Goal: Transaction & Acquisition: Download file/media

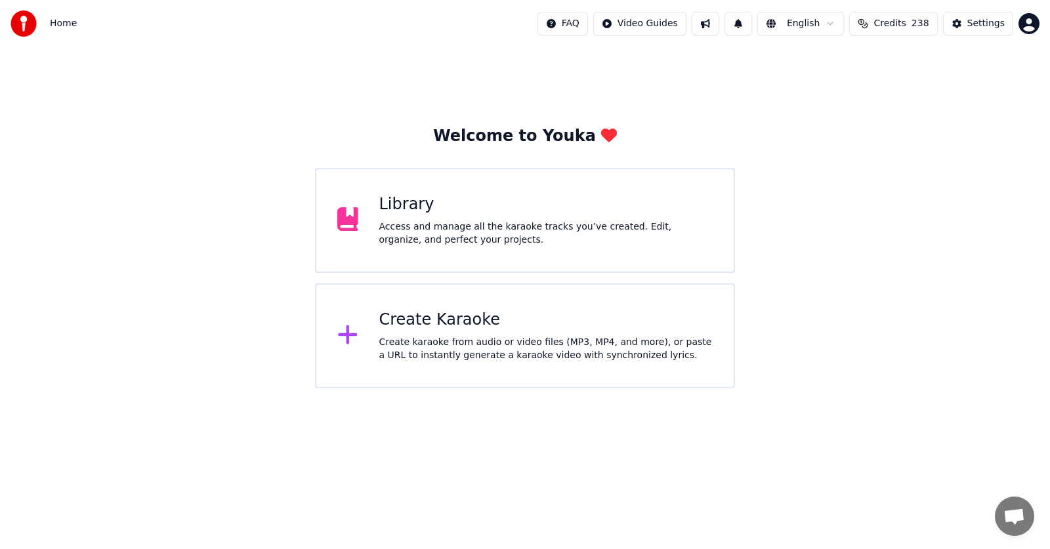
click at [457, 234] on div "Access and manage all the karaoke tracks you’ve created. Edit, organize, and pe…" at bounding box center [546, 234] width 334 height 26
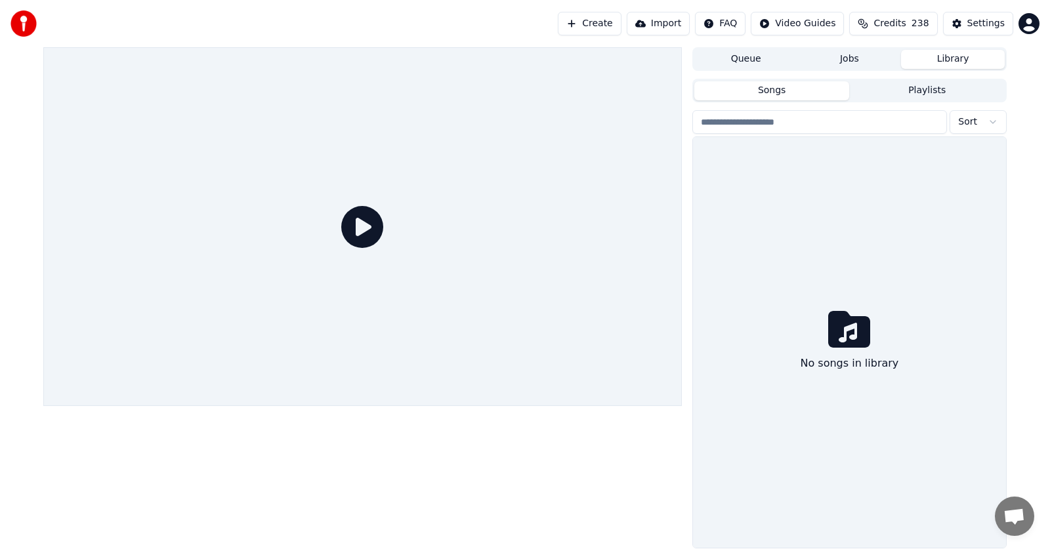
click at [396, 207] on div at bounding box center [362, 226] width 639 height 359
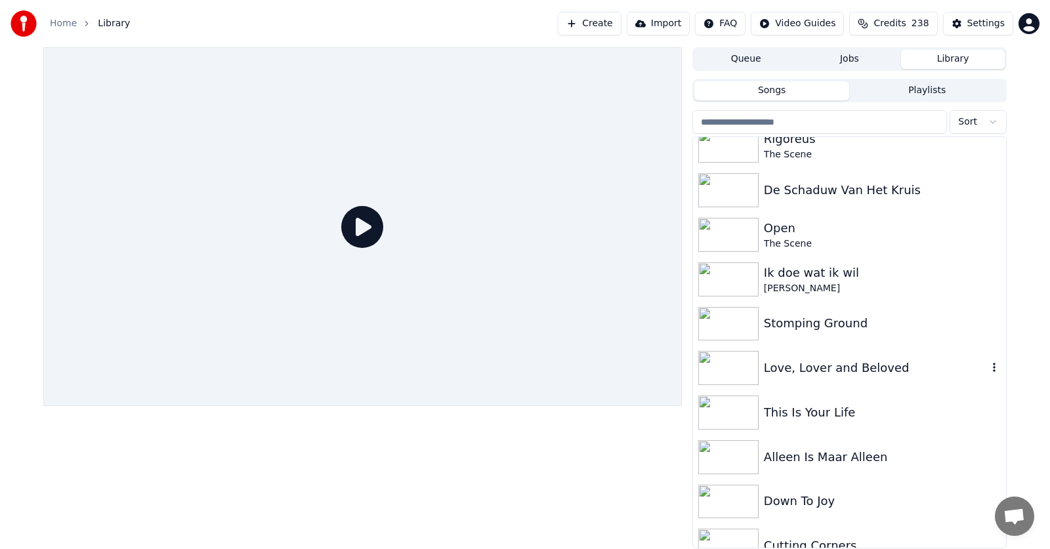
scroll to position [525, 0]
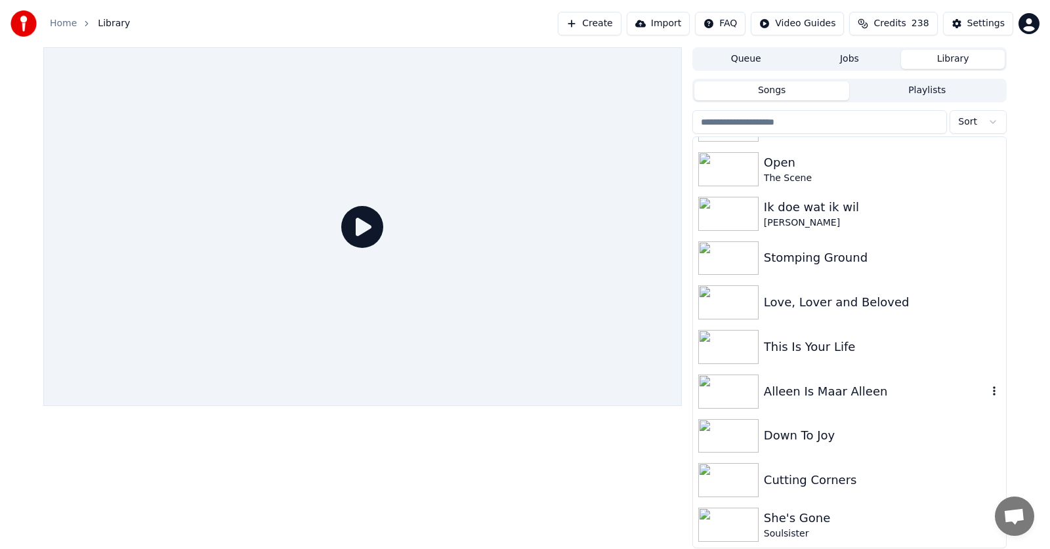
click at [802, 388] on div "Alleen Is Maar Alleen" at bounding box center [876, 392] width 224 height 18
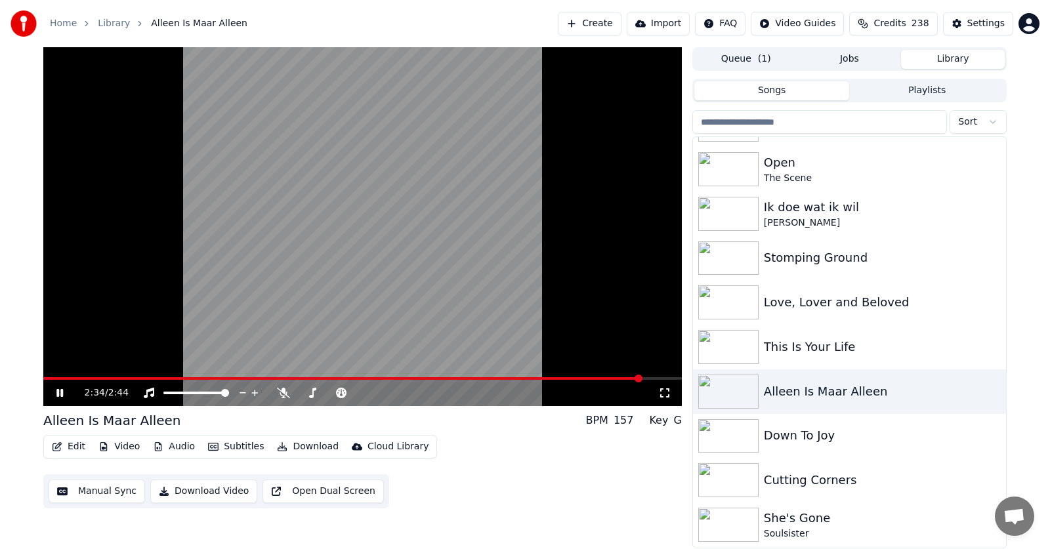
click at [75, 443] on button "Edit" at bounding box center [69, 447] width 44 height 18
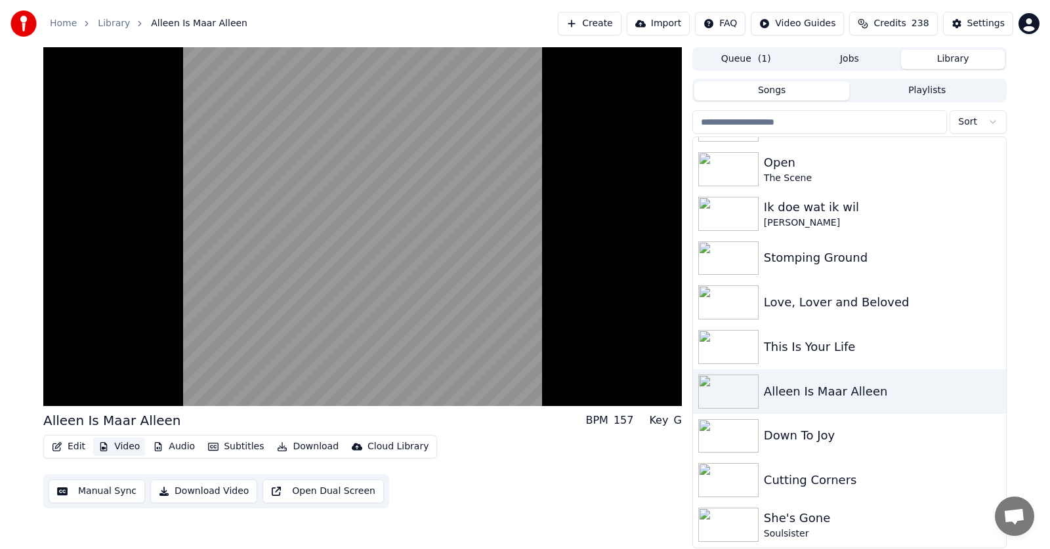
click at [122, 448] on button "Video" at bounding box center [119, 447] width 52 height 18
click at [116, 446] on button "Video" at bounding box center [119, 447] width 52 height 18
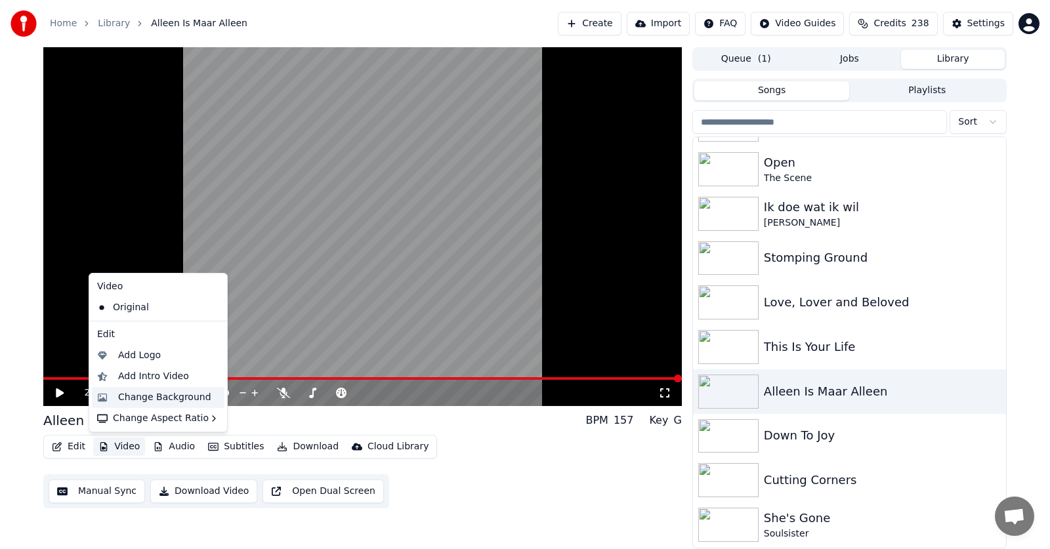
click at [180, 394] on div "Change Background" at bounding box center [164, 397] width 93 height 13
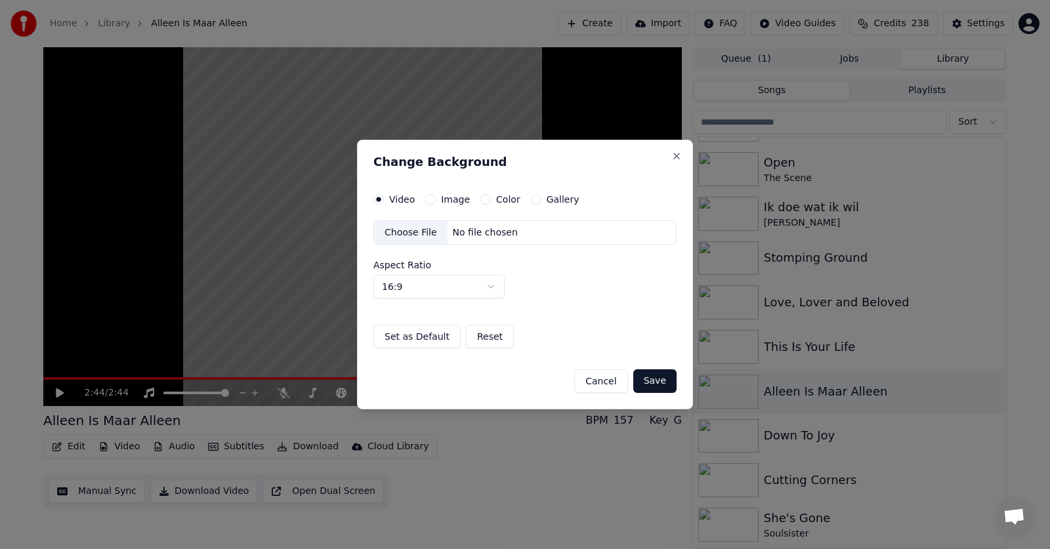
click at [457, 196] on label "Image" at bounding box center [455, 199] width 29 height 9
click at [436, 196] on button "Image" at bounding box center [430, 199] width 11 height 11
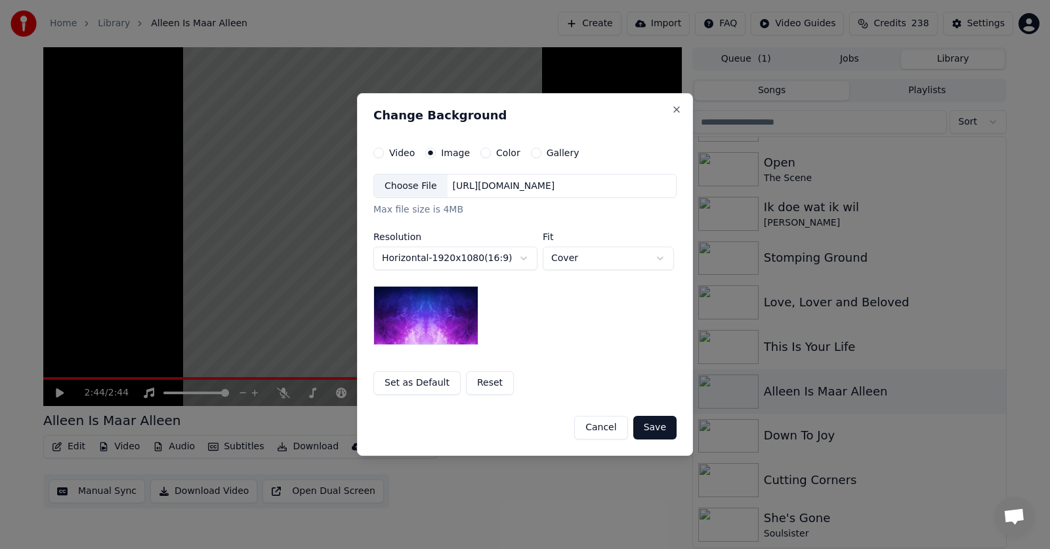
click at [411, 187] on div "Choose File" at bounding box center [411, 187] width 74 height 24
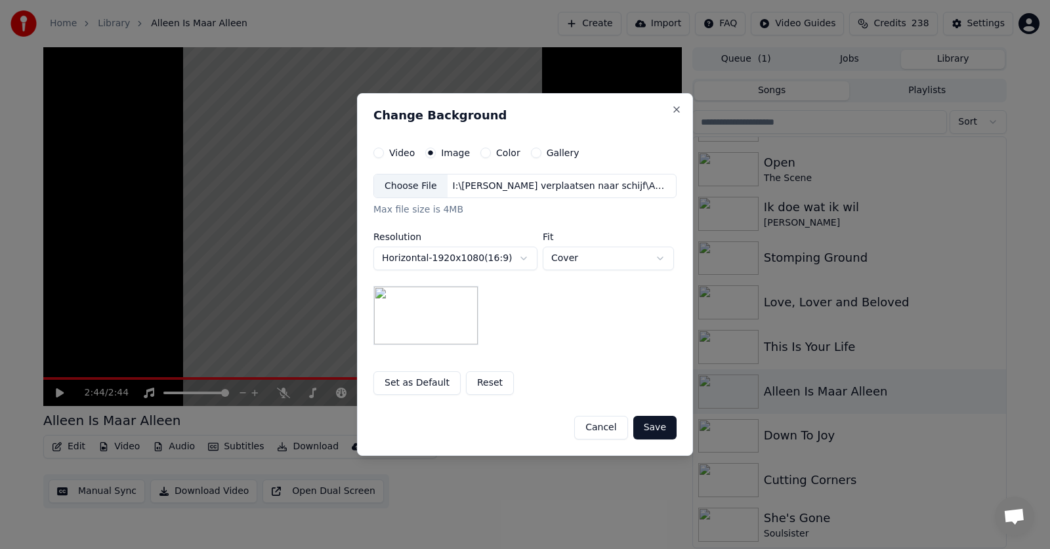
click at [413, 185] on div "Choose File" at bounding box center [411, 187] width 74 height 24
click at [653, 428] on button "Save" at bounding box center [654, 428] width 43 height 24
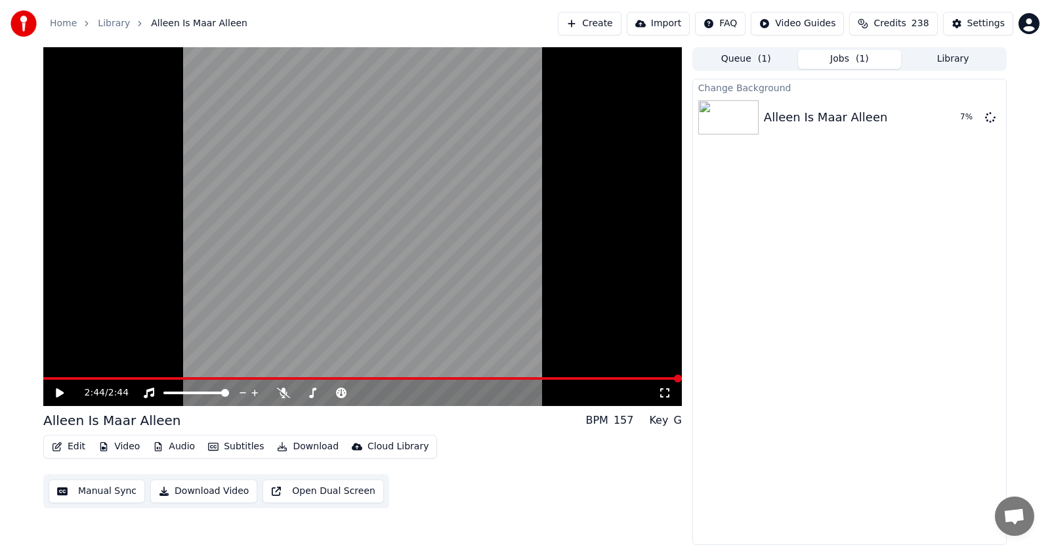
click at [58, 393] on icon at bounding box center [60, 393] width 8 height 9
click at [956, 126] on button "Play" at bounding box center [958, 118] width 41 height 24
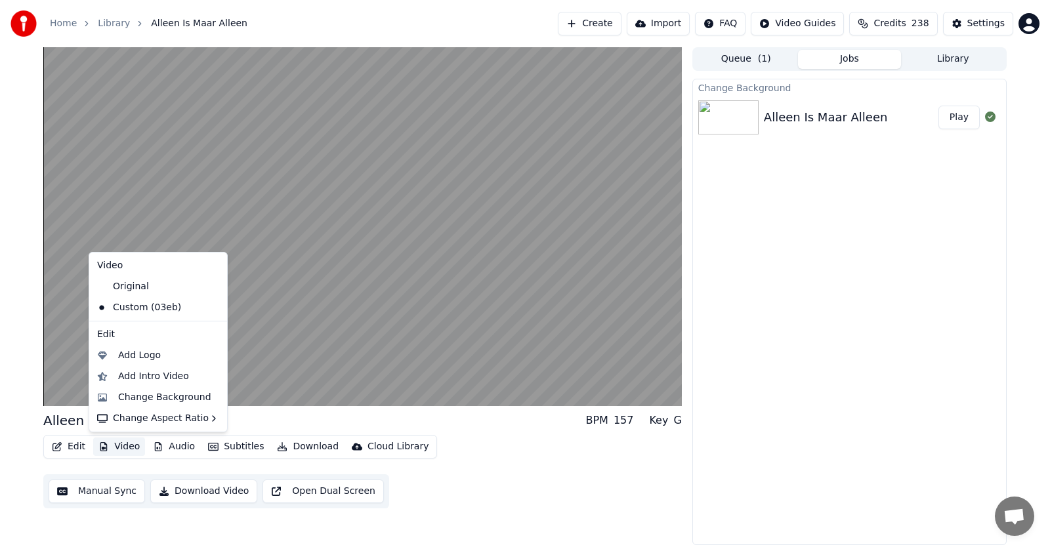
click at [124, 451] on button "Video" at bounding box center [119, 447] width 52 height 18
click at [162, 396] on div "Change Background" at bounding box center [164, 397] width 93 height 13
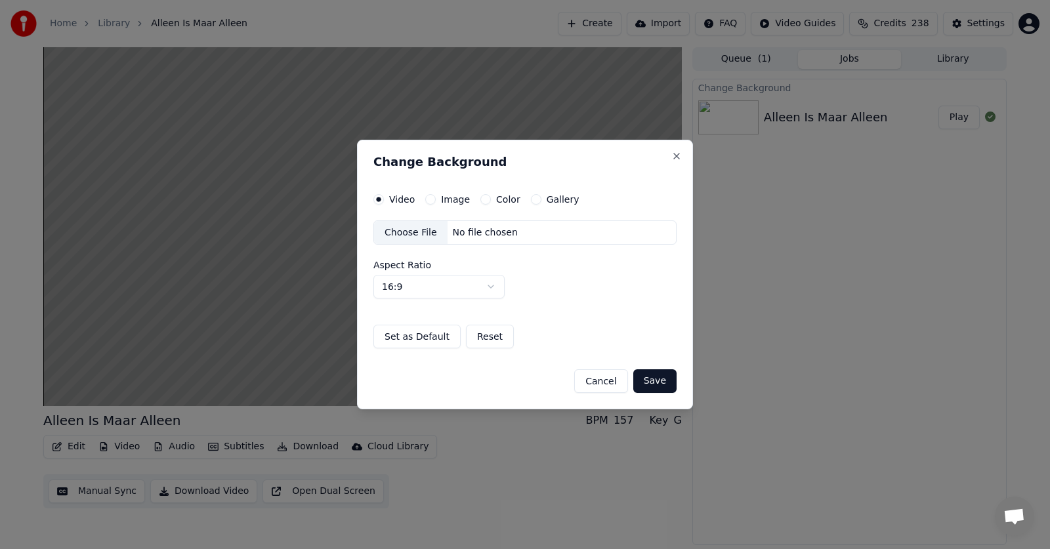
click at [444, 197] on label "Image" at bounding box center [455, 199] width 29 height 9
click at [436, 197] on button "Image" at bounding box center [430, 199] width 11 height 11
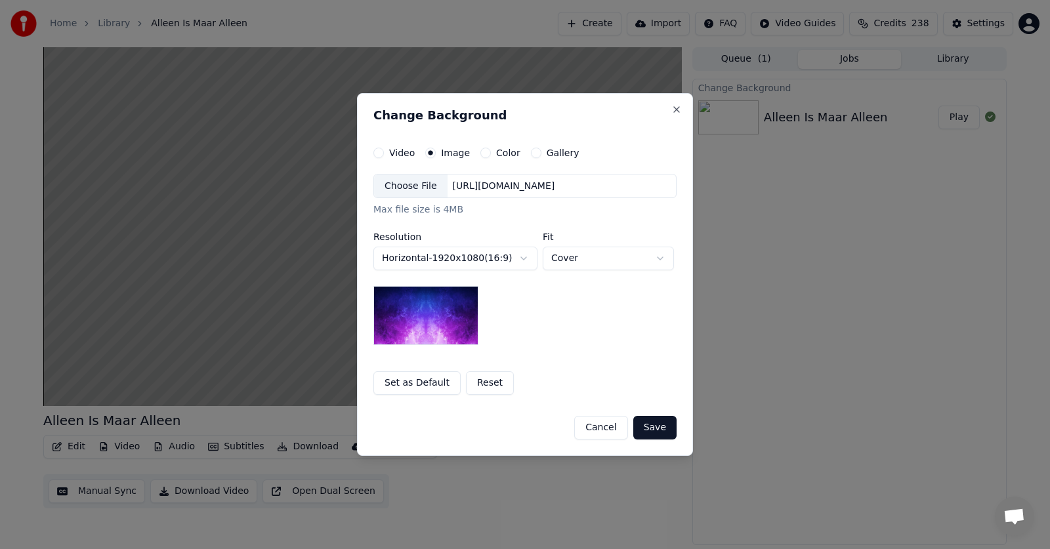
click at [466, 187] on div "[URL][DOMAIN_NAME]" at bounding box center [504, 186] width 113 height 13
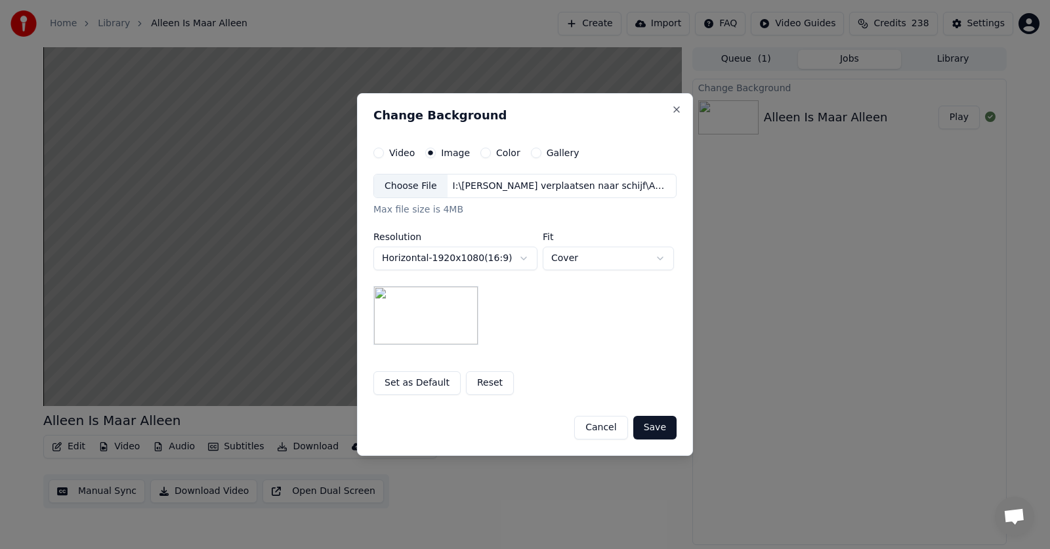
click at [660, 432] on button "Save" at bounding box center [654, 428] width 43 height 24
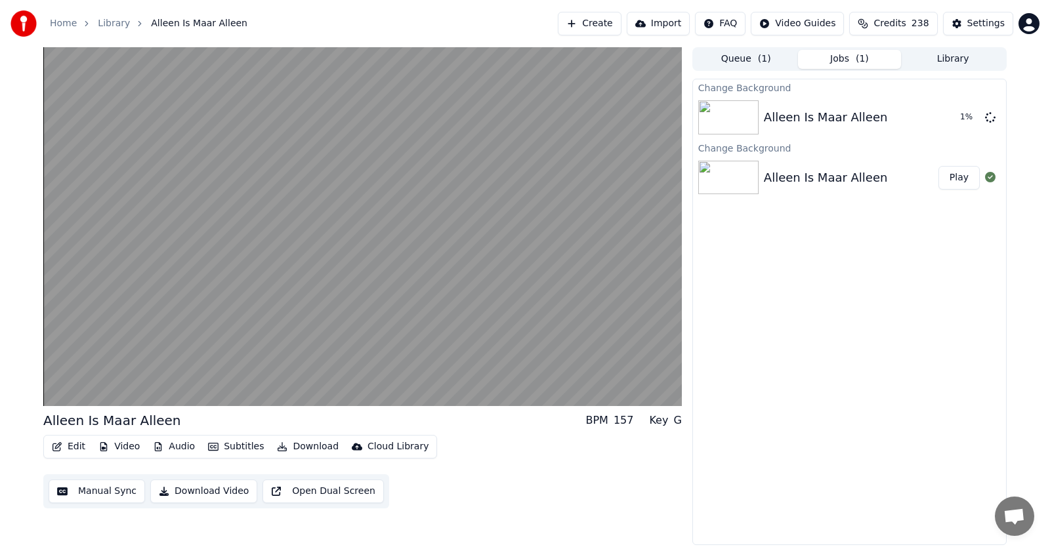
click at [67, 443] on button "Edit" at bounding box center [69, 447] width 44 height 18
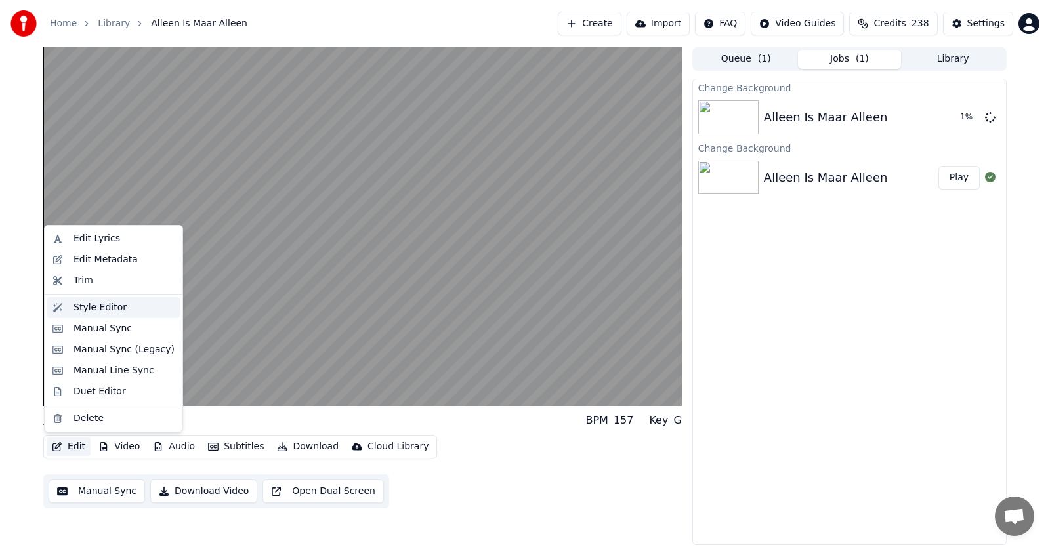
click at [81, 305] on div "Style Editor" at bounding box center [100, 307] width 53 height 13
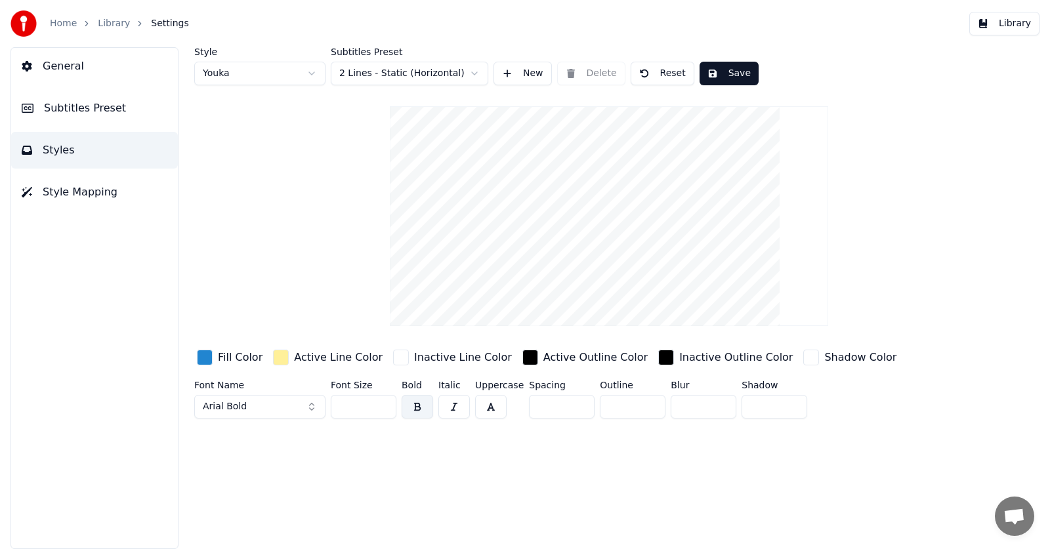
click at [91, 112] on span "Subtitles Preset" at bounding box center [85, 108] width 82 height 16
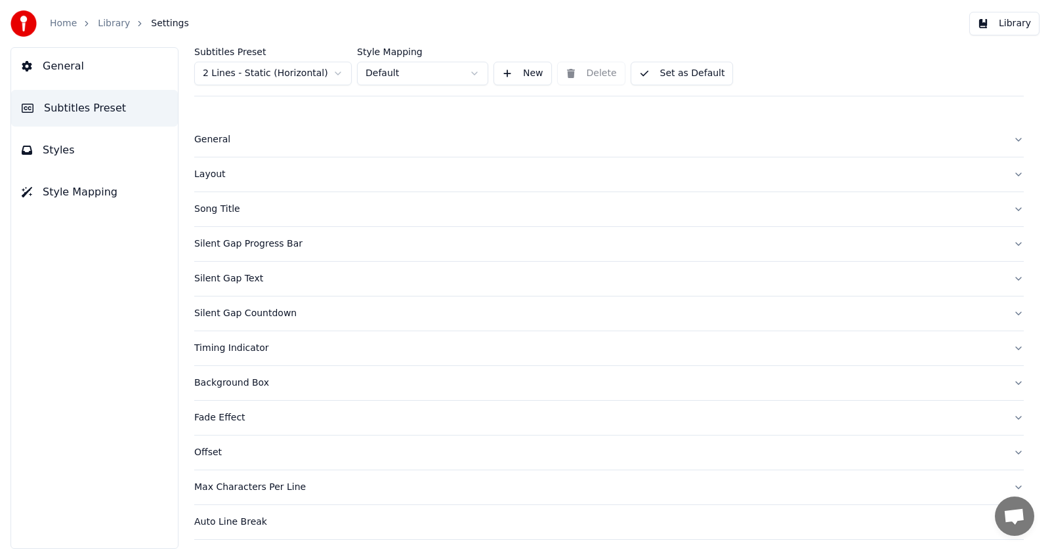
click at [217, 173] on div "Layout" at bounding box center [598, 174] width 809 height 13
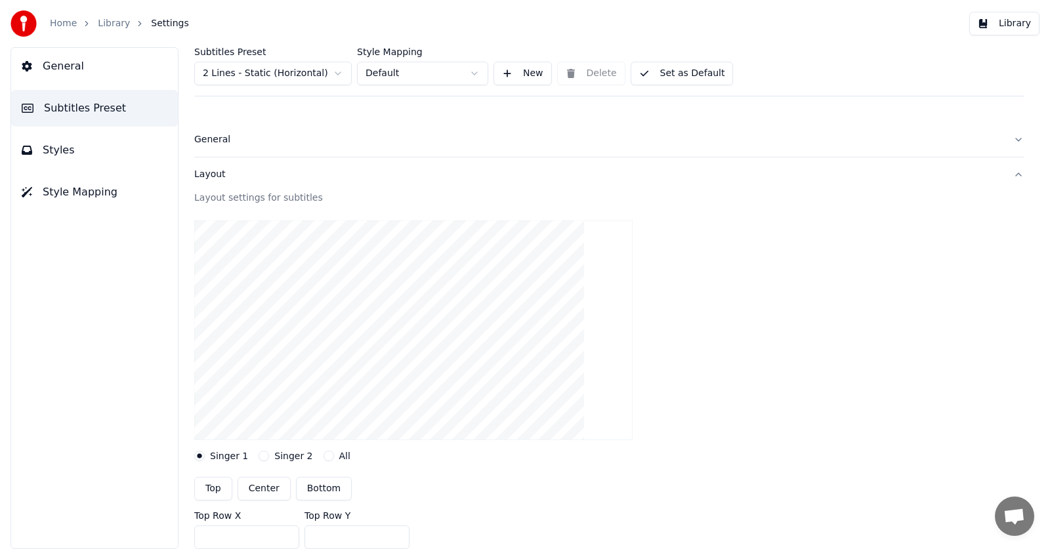
click at [216, 464] on div "Layout settings for subtitles Singer 1 Singer 2 All Top Center Bottom Top Row X…" at bounding box center [609, 425] width 830 height 467
click at [218, 493] on button "Top" at bounding box center [213, 489] width 38 height 24
type input "***"
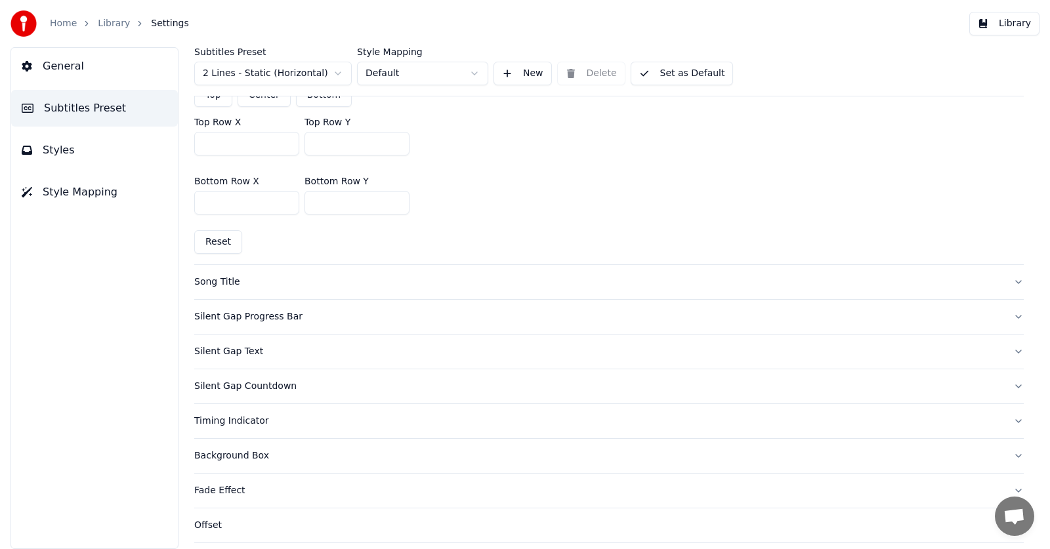
scroll to position [502, 0]
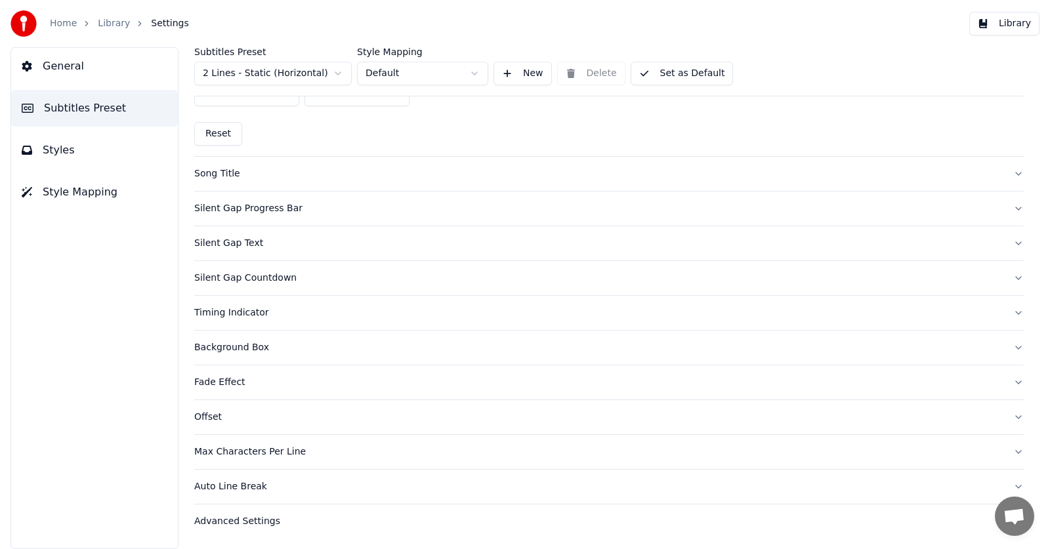
click at [1024, 25] on button "Library" at bounding box center [1004, 24] width 70 height 24
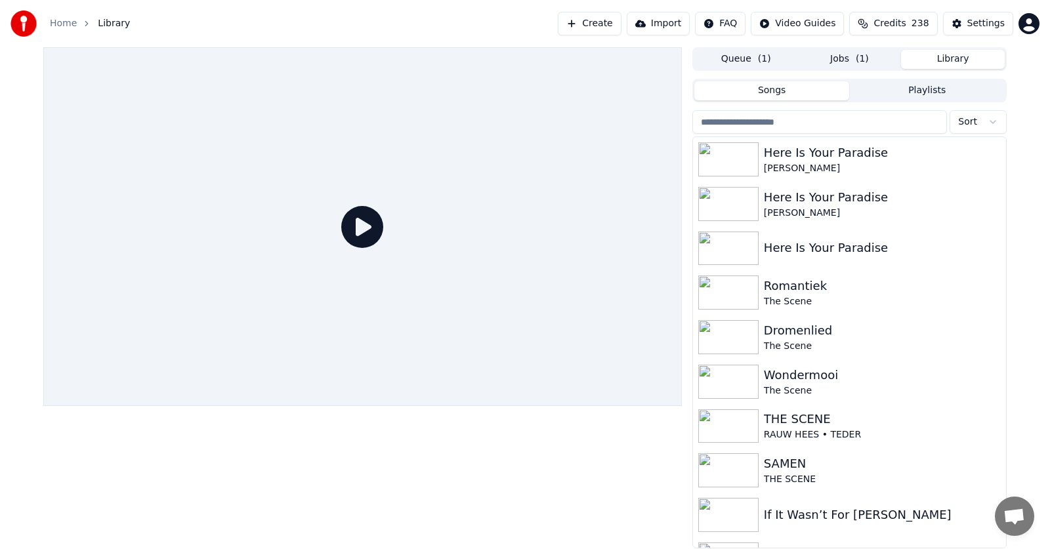
click at [744, 56] on button "Queue ( 1 )" at bounding box center [746, 59] width 104 height 19
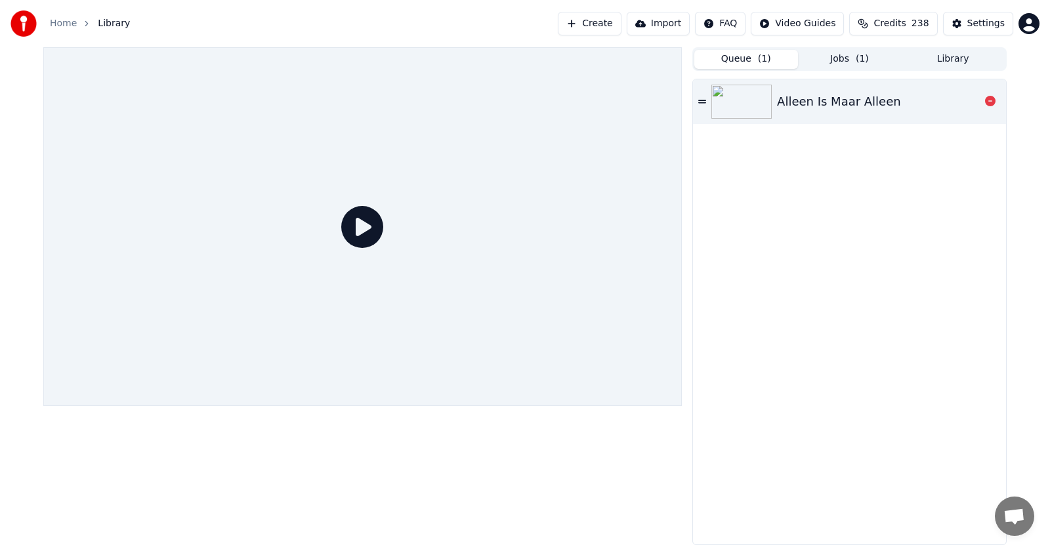
click at [789, 100] on div "Alleen Is Maar Alleen" at bounding box center [839, 102] width 124 height 18
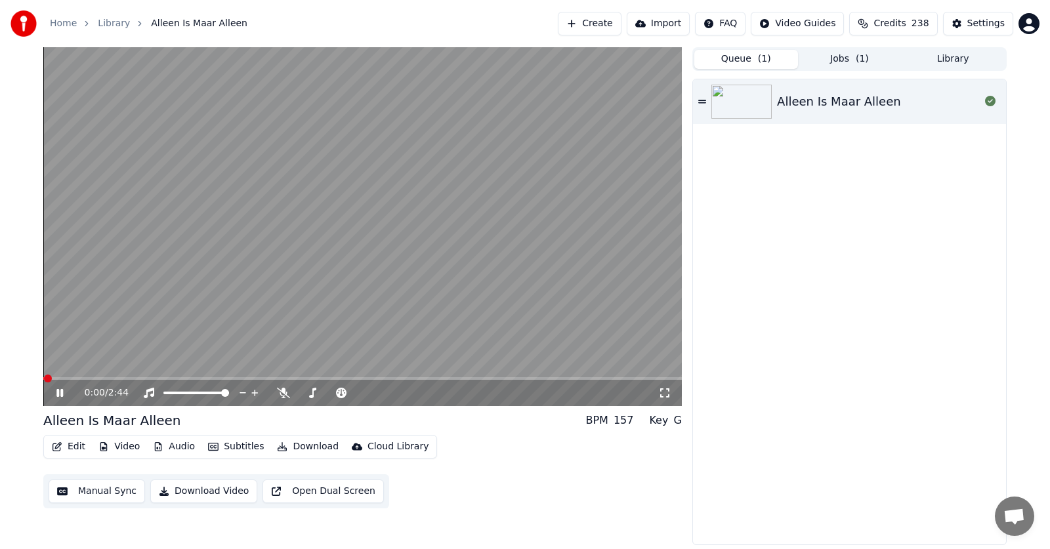
click at [71, 445] on button "Edit" at bounding box center [69, 447] width 44 height 18
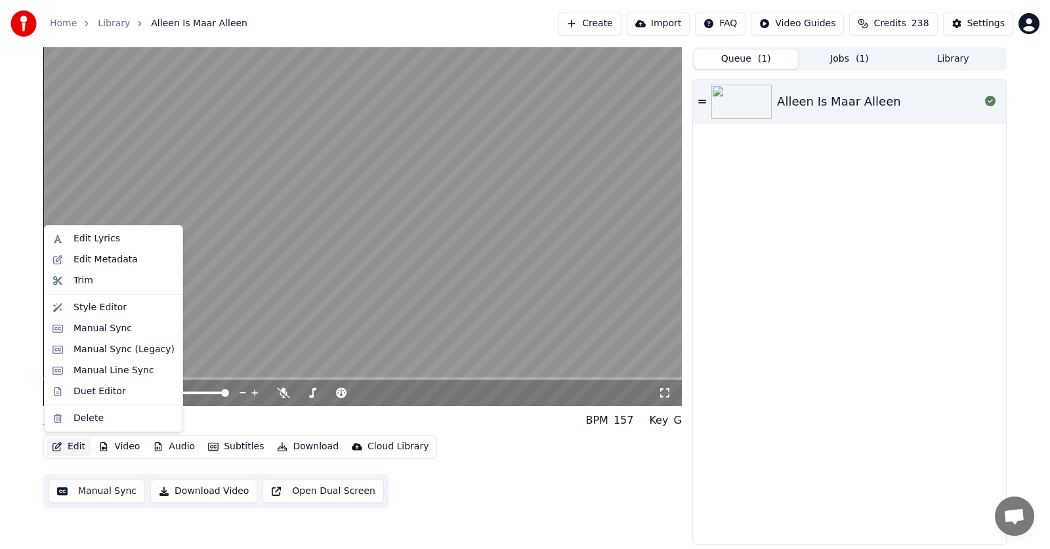
click at [865, 53] on span "( 1 )" at bounding box center [862, 59] width 13 height 13
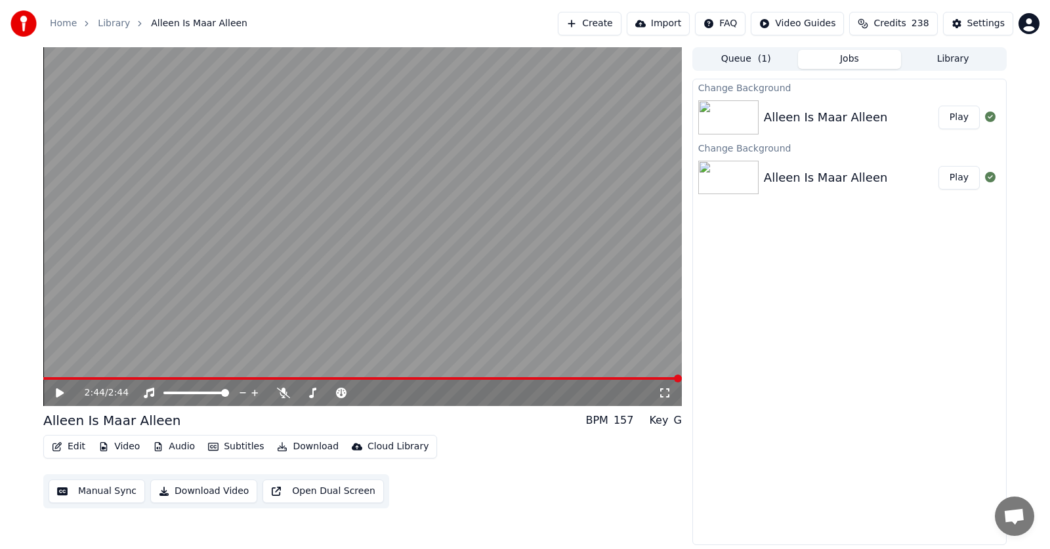
click at [962, 125] on button "Play" at bounding box center [958, 118] width 41 height 24
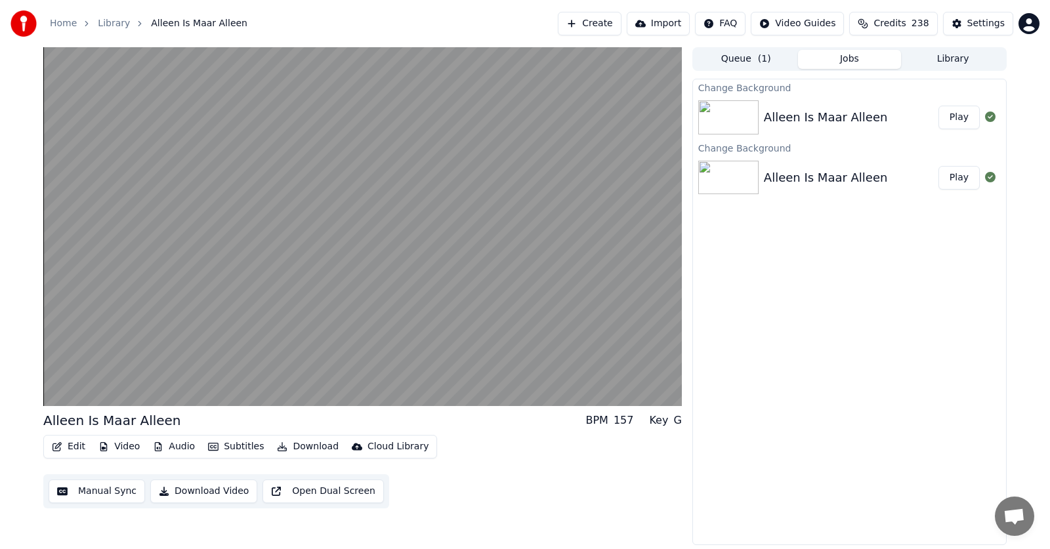
click at [72, 443] on button "Edit" at bounding box center [69, 447] width 44 height 18
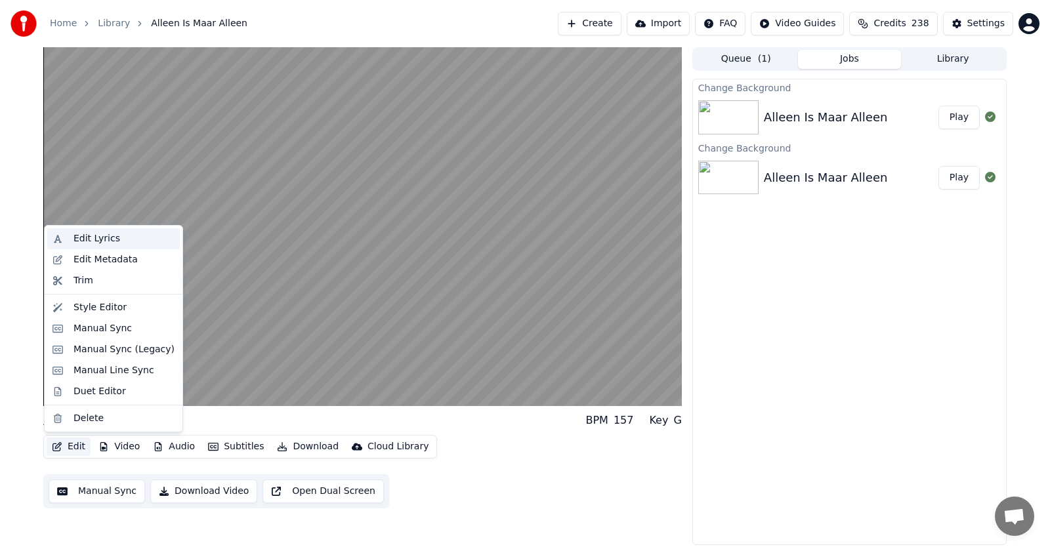
click at [87, 245] on div "Edit Lyrics" at bounding box center [97, 238] width 47 height 13
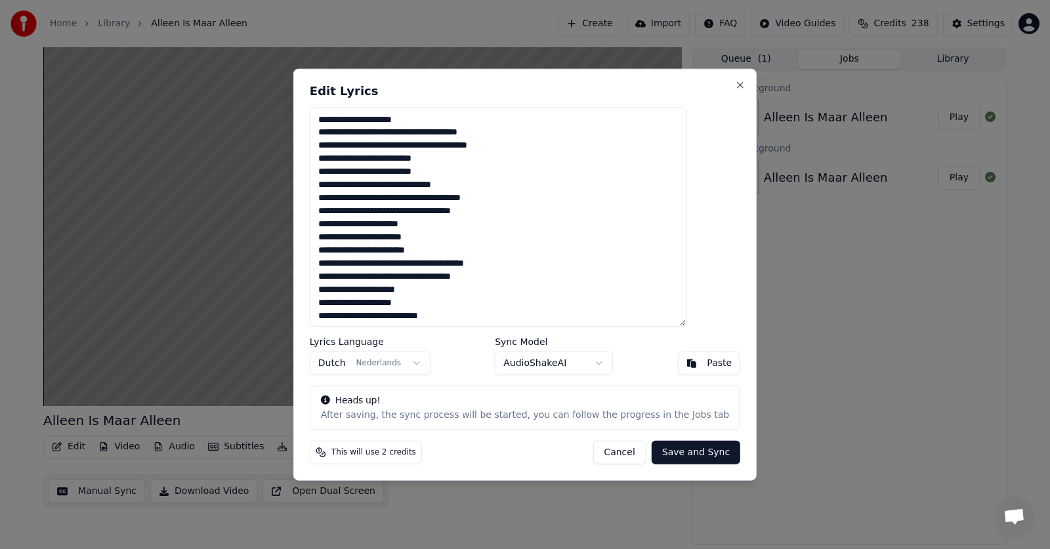
click at [386, 213] on textarea "**********" at bounding box center [498, 217] width 377 height 220
click at [375, 241] on textarea "**********" at bounding box center [498, 217] width 377 height 220
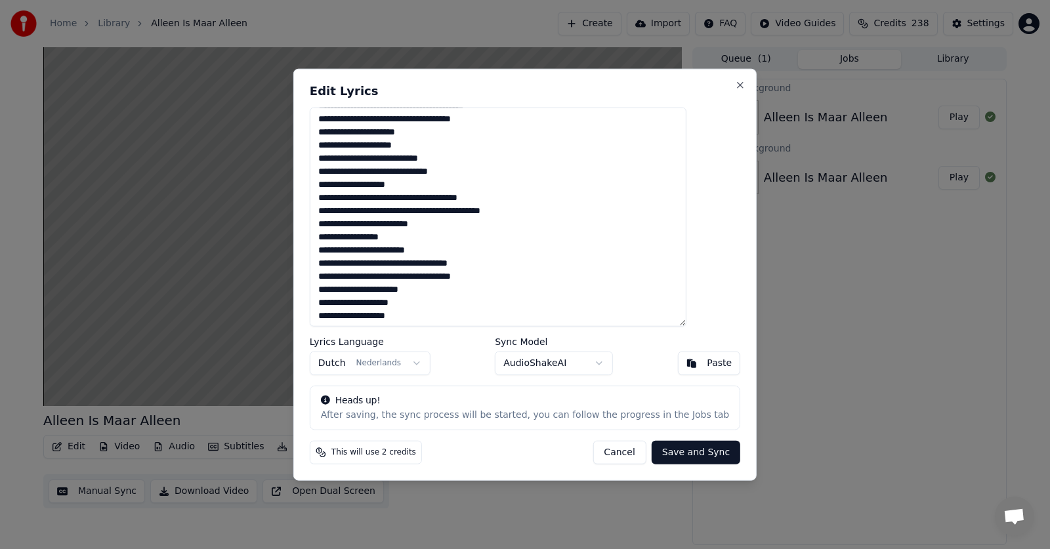
scroll to position [173, 0]
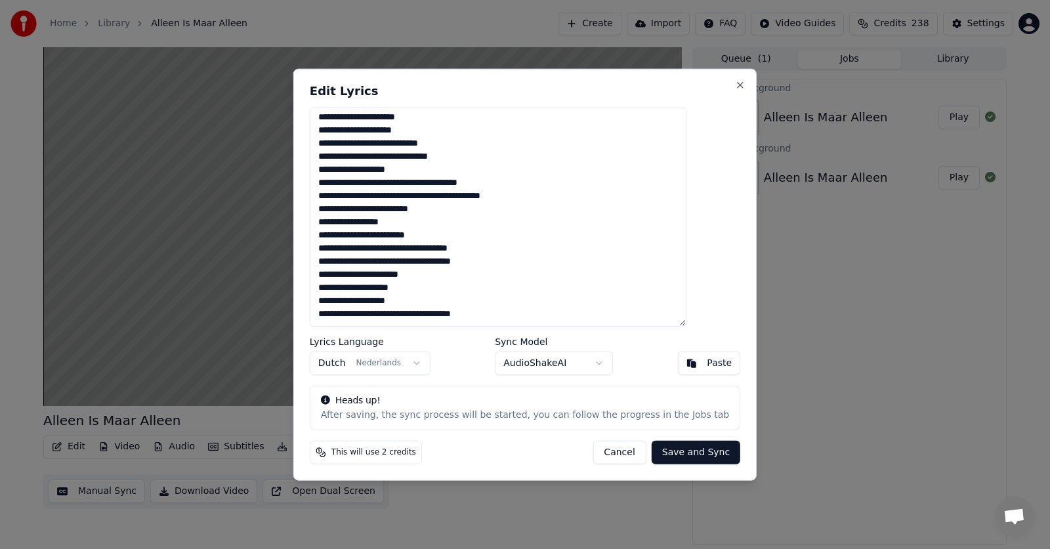
type textarea "**********"
click at [690, 457] on button "Save and Sync" at bounding box center [696, 453] width 89 height 24
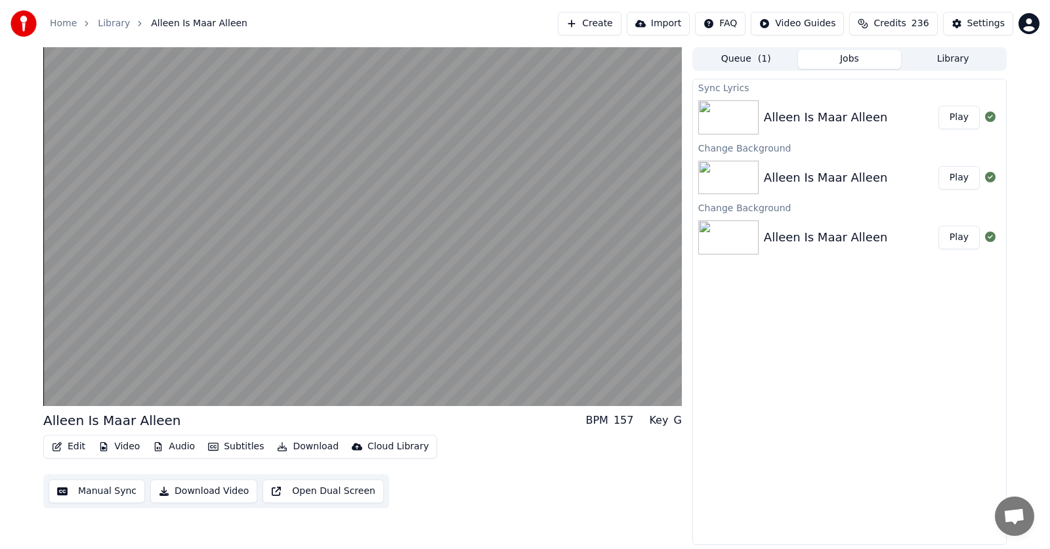
click at [954, 120] on button "Play" at bounding box center [958, 118] width 41 height 24
click at [330, 522] on div "Alleen Is Maar Alleen BPM 157 Key G Edit Video Audio Subtitles Download Cloud L…" at bounding box center [362, 296] width 639 height 498
click at [313, 450] on button "Download" at bounding box center [308, 447] width 72 height 18
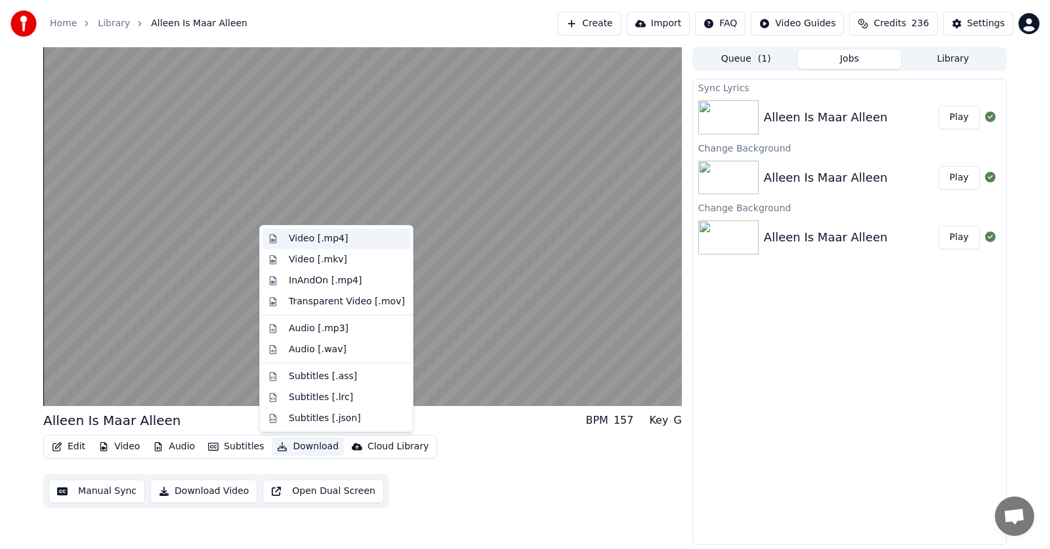
click at [291, 236] on div "Video [.mp4]" at bounding box center [318, 238] width 59 height 13
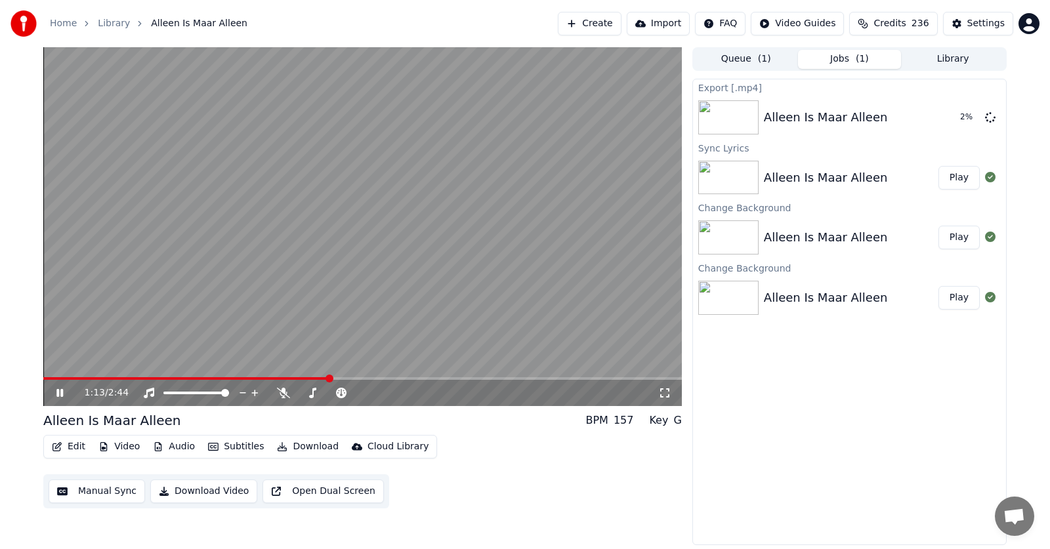
click at [742, 60] on button "Queue ( 1 )" at bounding box center [746, 59] width 104 height 19
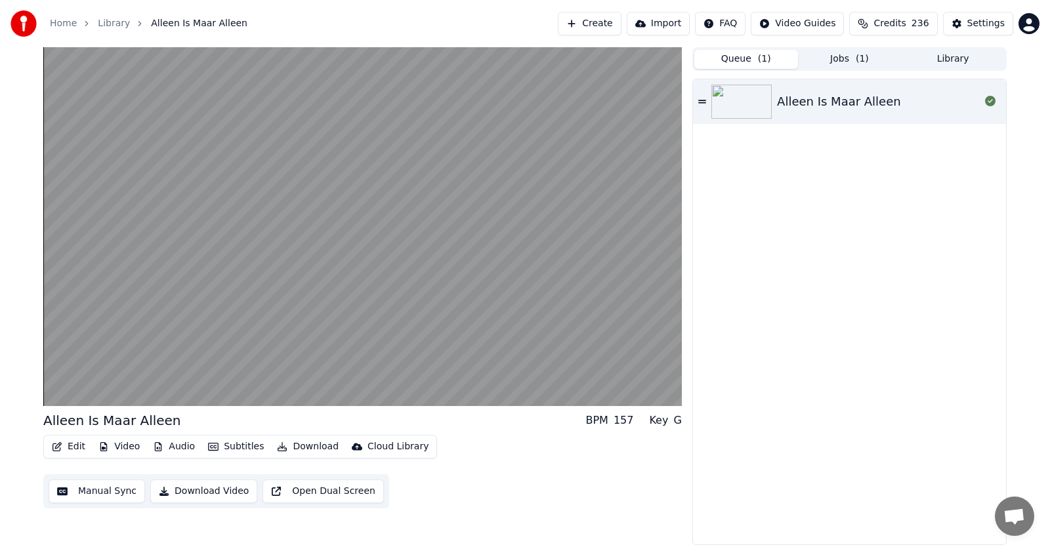
click at [950, 59] on button "Library" at bounding box center [953, 59] width 104 height 19
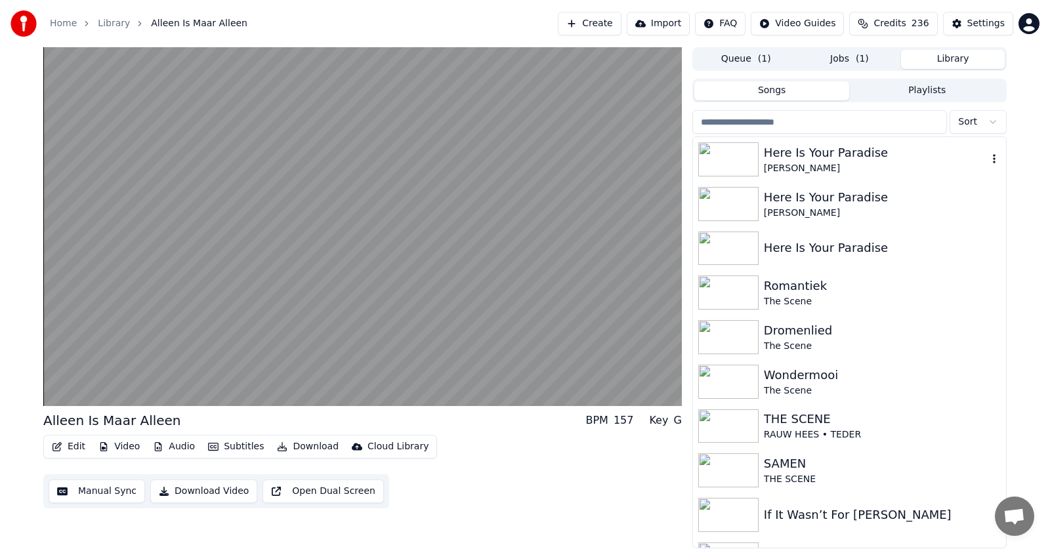
click at [838, 162] on div "[PERSON_NAME]" at bounding box center [876, 168] width 224 height 13
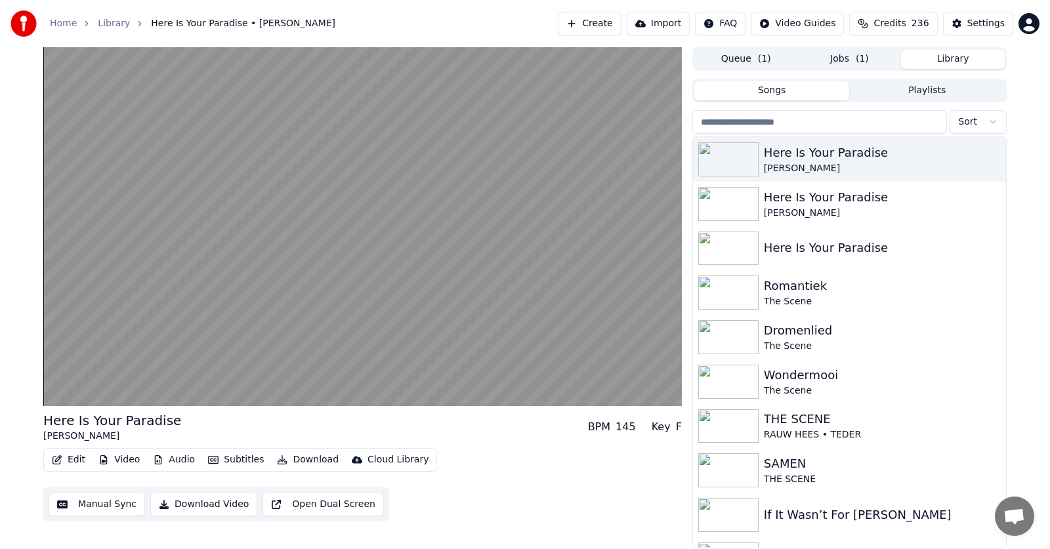
click at [121, 459] on button "Video" at bounding box center [119, 460] width 52 height 18
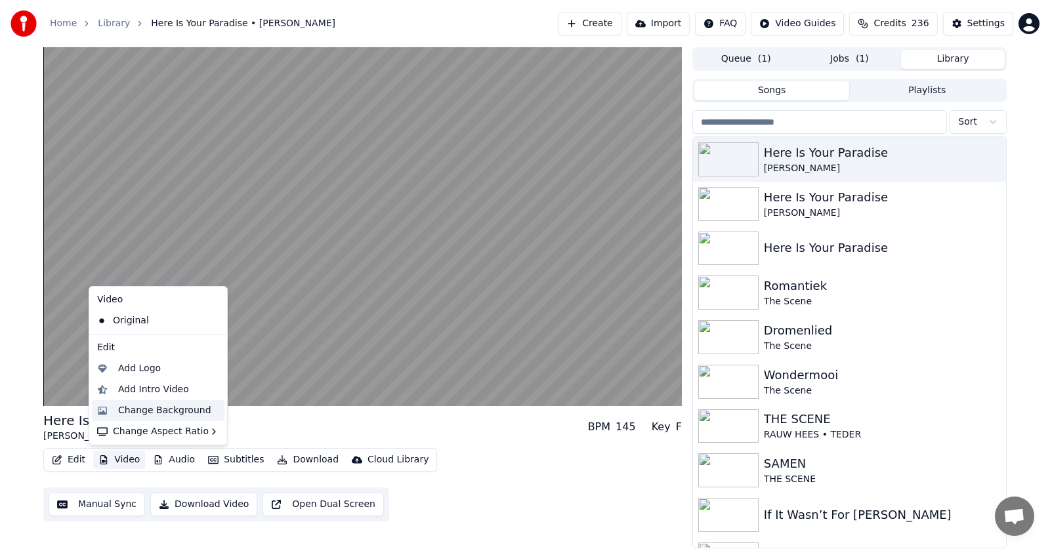
click at [138, 404] on div "Change Background" at bounding box center [164, 410] width 93 height 13
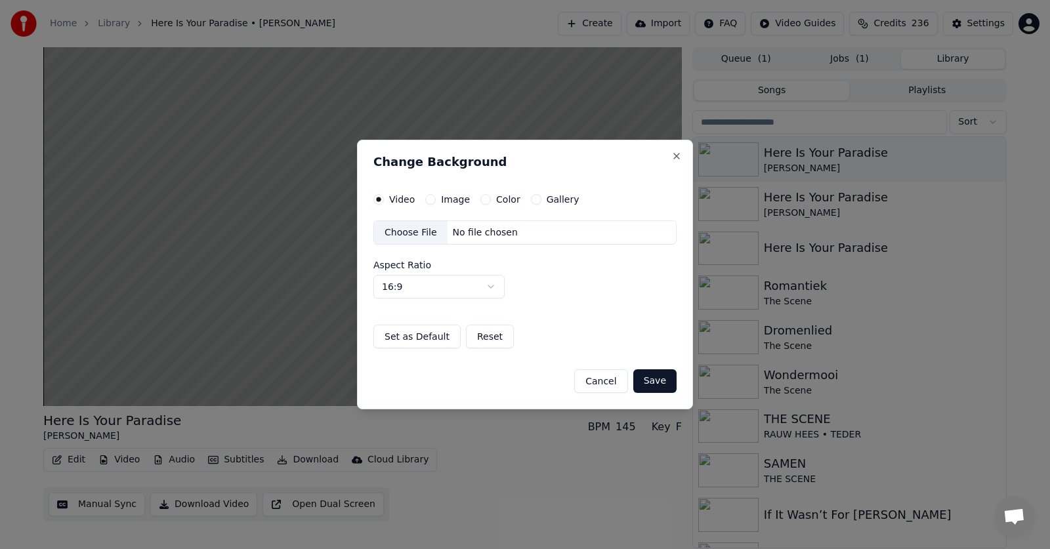
click at [448, 200] on label "Image" at bounding box center [455, 199] width 29 height 9
click at [436, 200] on button "Image" at bounding box center [430, 199] width 11 height 11
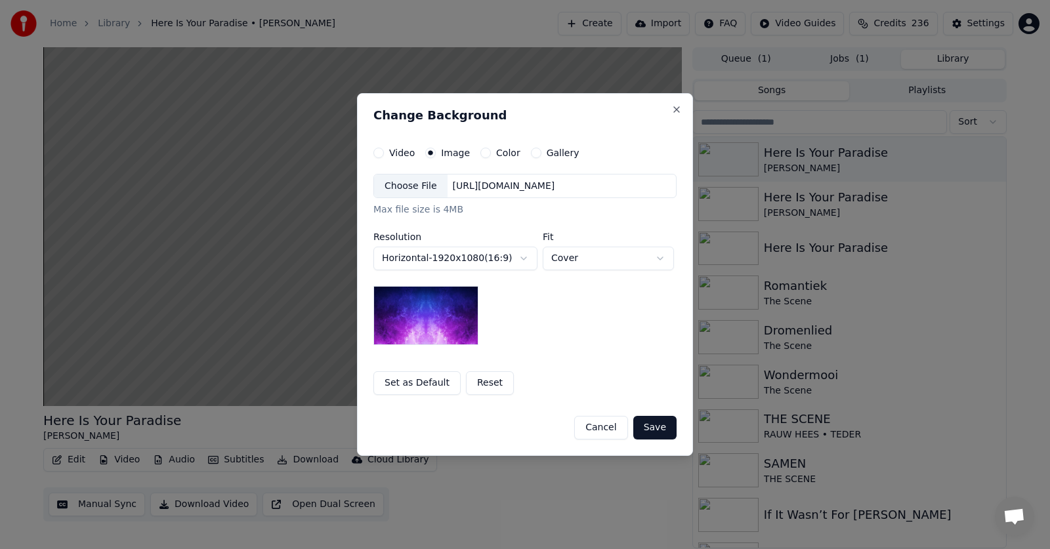
click at [464, 186] on div "[URL][DOMAIN_NAME]" at bounding box center [504, 186] width 113 height 13
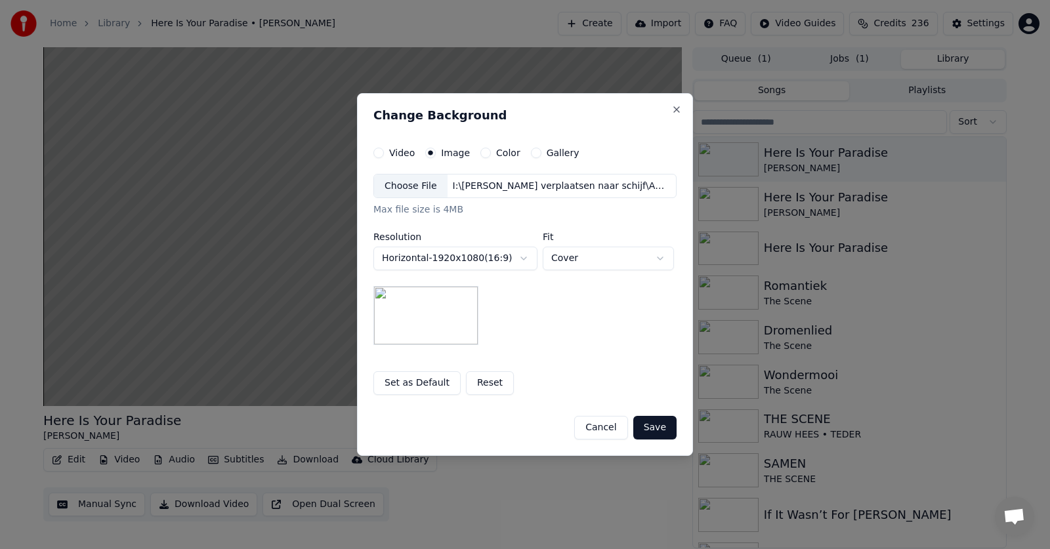
click at [663, 430] on button "Save" at bounding box center [654, 428] width 43 height 24
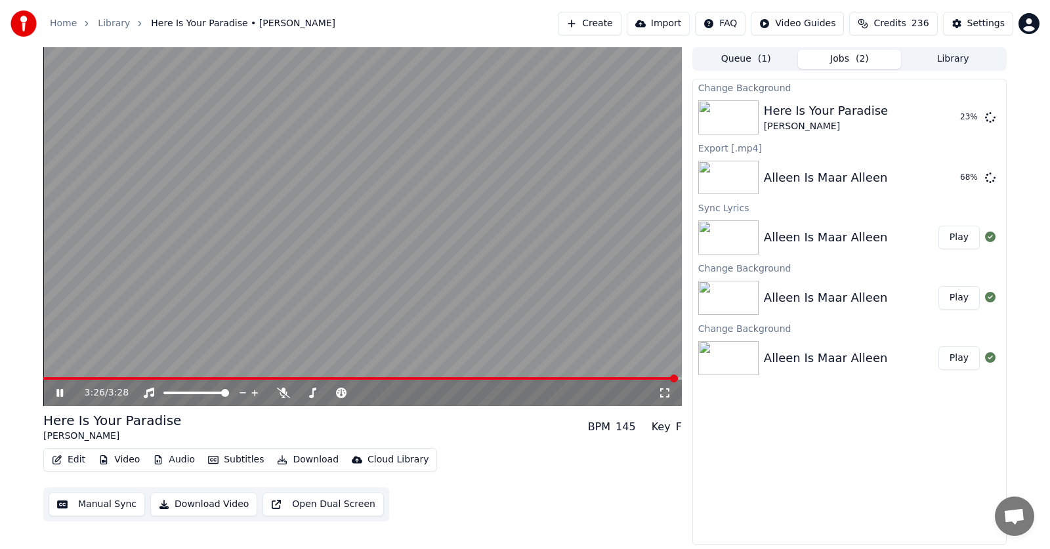
click at [960, 55] on button "Library" at bounding box center [953, 59] width 104 height 19
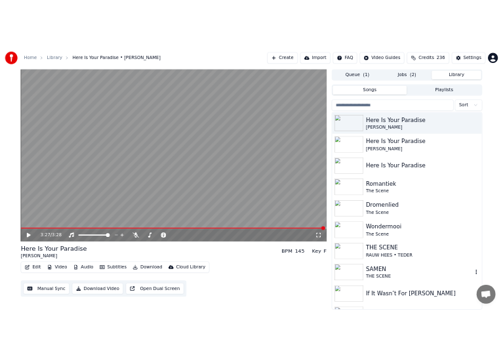
scroll to position [263, 0]
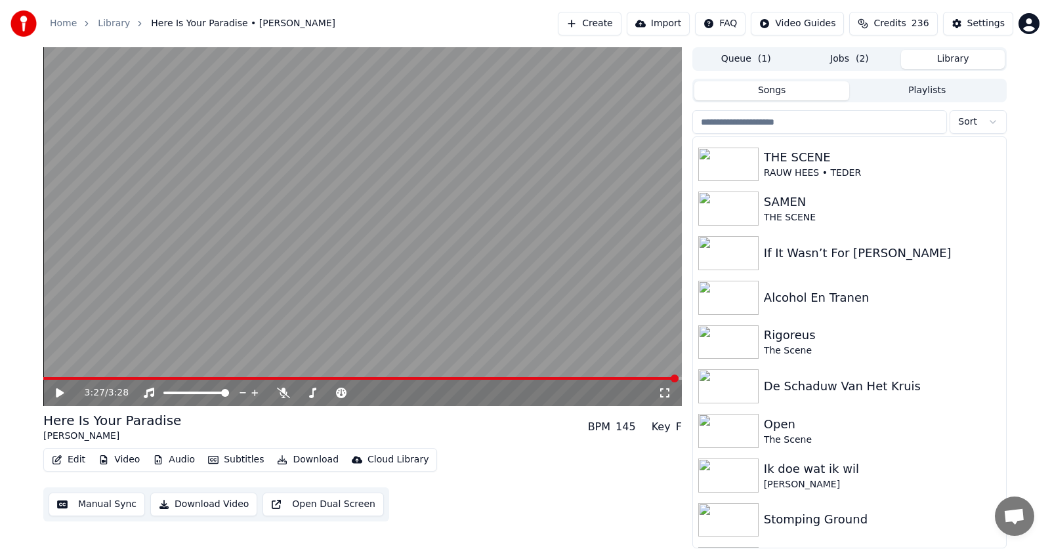
click at [746, 56] on button "Queue ( 1 )" at bounding box center [746, 59] width 104 height 19
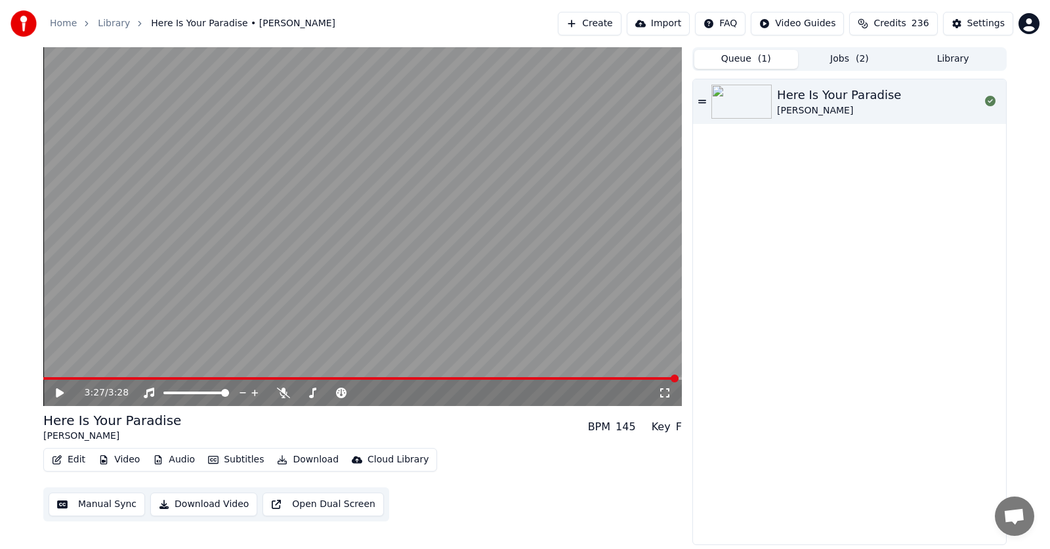
click at [828, 58] on button "Jobs ( 2 )" at bounding box center [850, 59] width 104 height 19
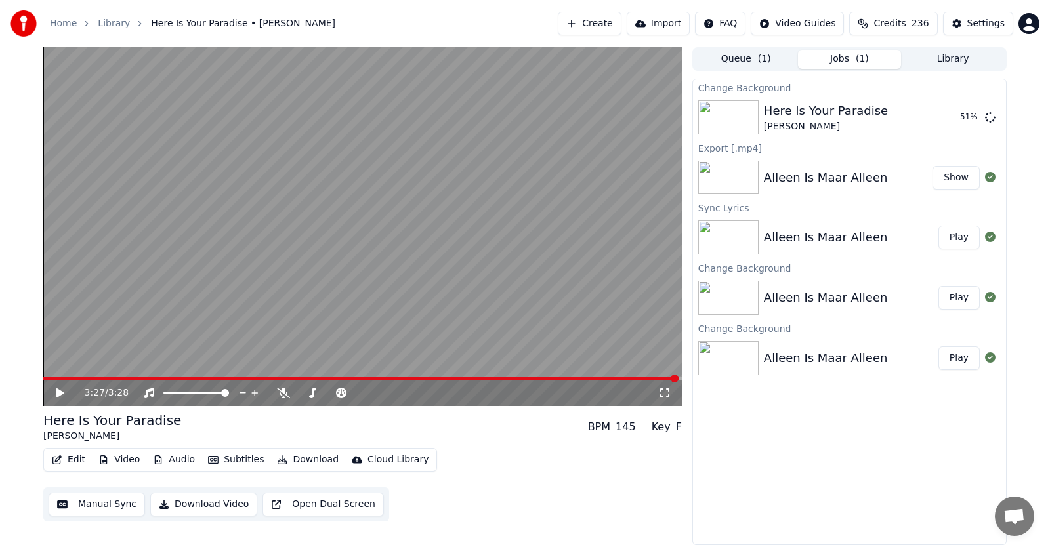
click at [951, 177] on button "Show" at bounding box center [956, 178] width 47 height 24
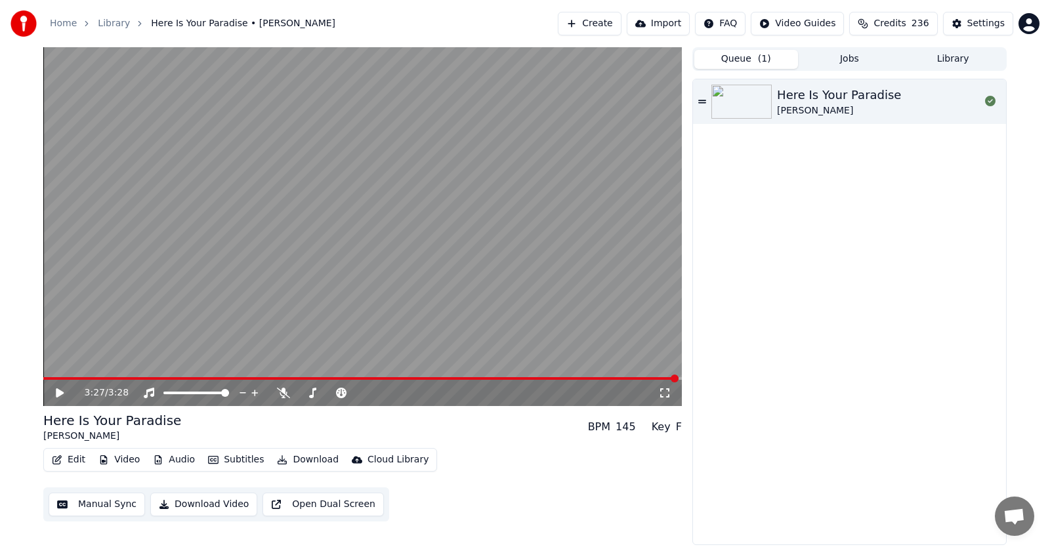
click at [747, 56] on button "Queue ( 1 )" at bounding box center [746, 59] width 104 height 19
click at [848, 100] on div "Here Is Your Paradise" at bounding box center [839, 95] width 124 height 18
click at [307, 459] on button "Download" at bounding box center [308, 460] width 72 height 18
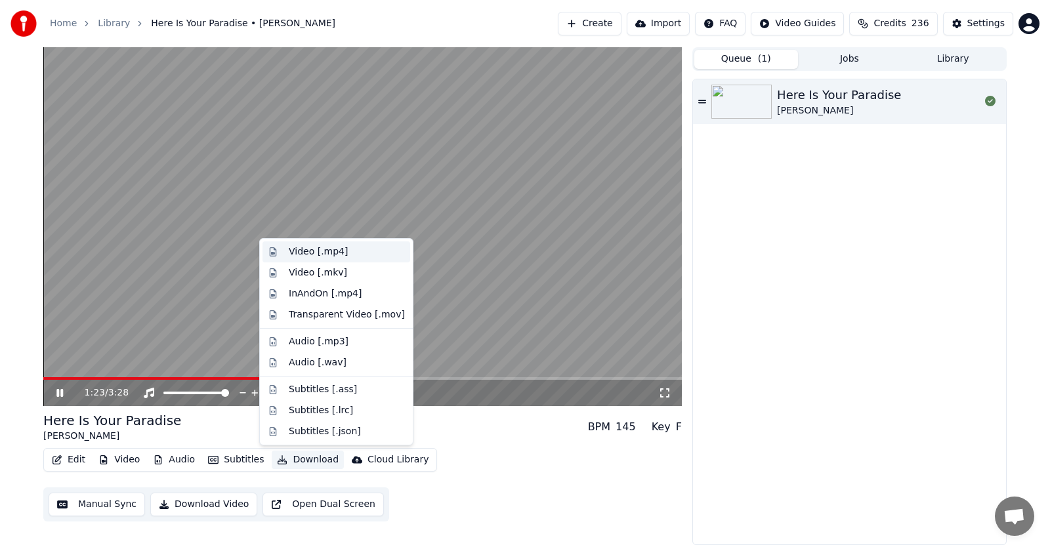
click at [316, 254] on div "Video [.mp4]" at bounding box center [318, 251] width 59 height 13
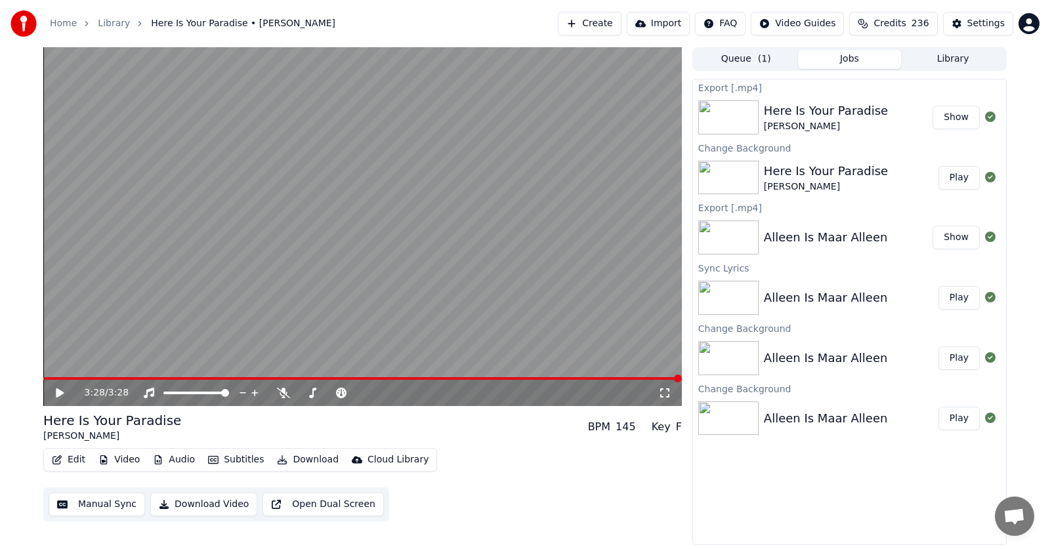
click at [961, 116] on button "Show" at bounding box center [956, 118] width 47 height 24
